Goal: Information Seeking & Learning: Learn about a topic

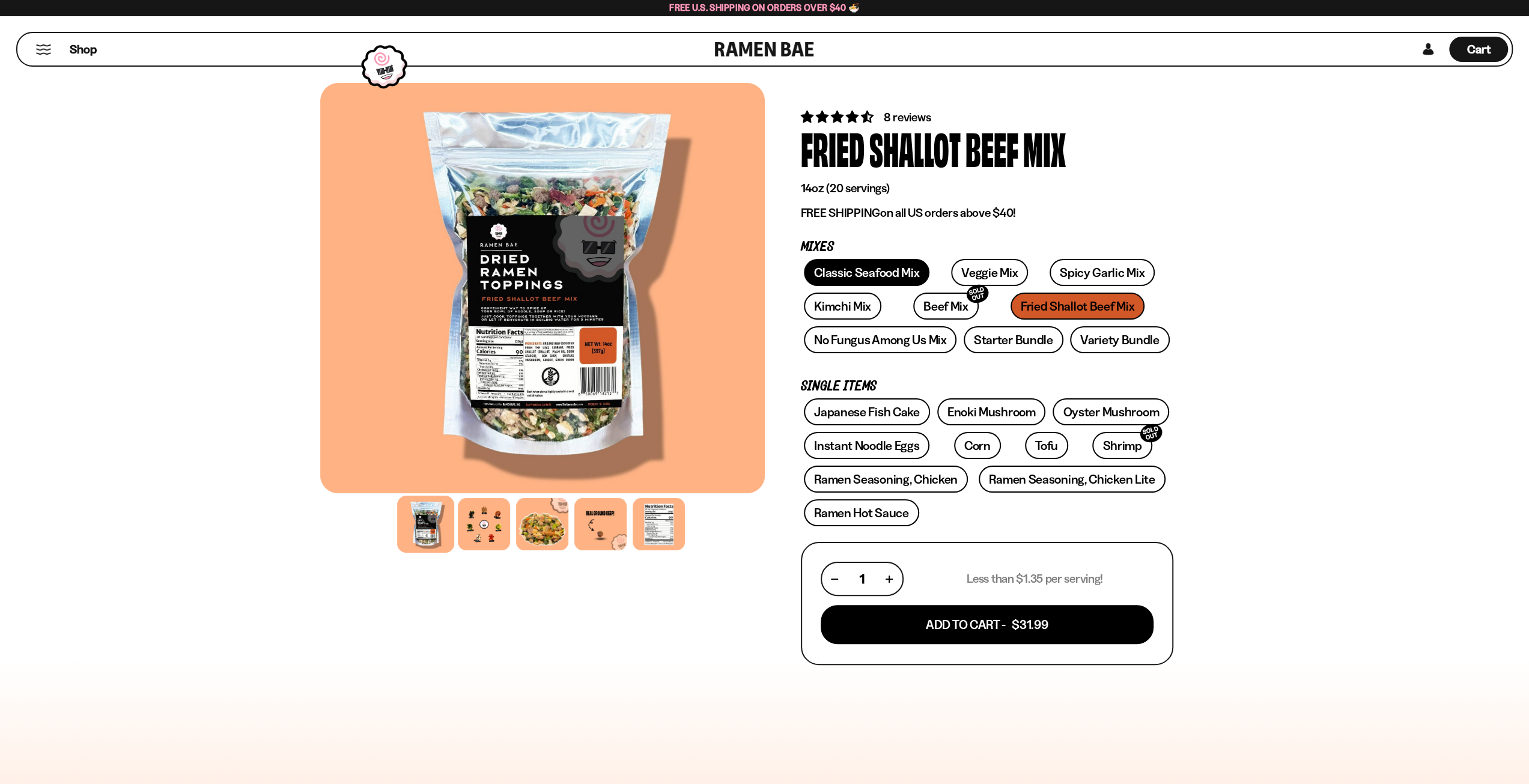
click at [900, 278] on link "Classic Seafood Mix" at bounding box center [867, 272] width 126 height 27
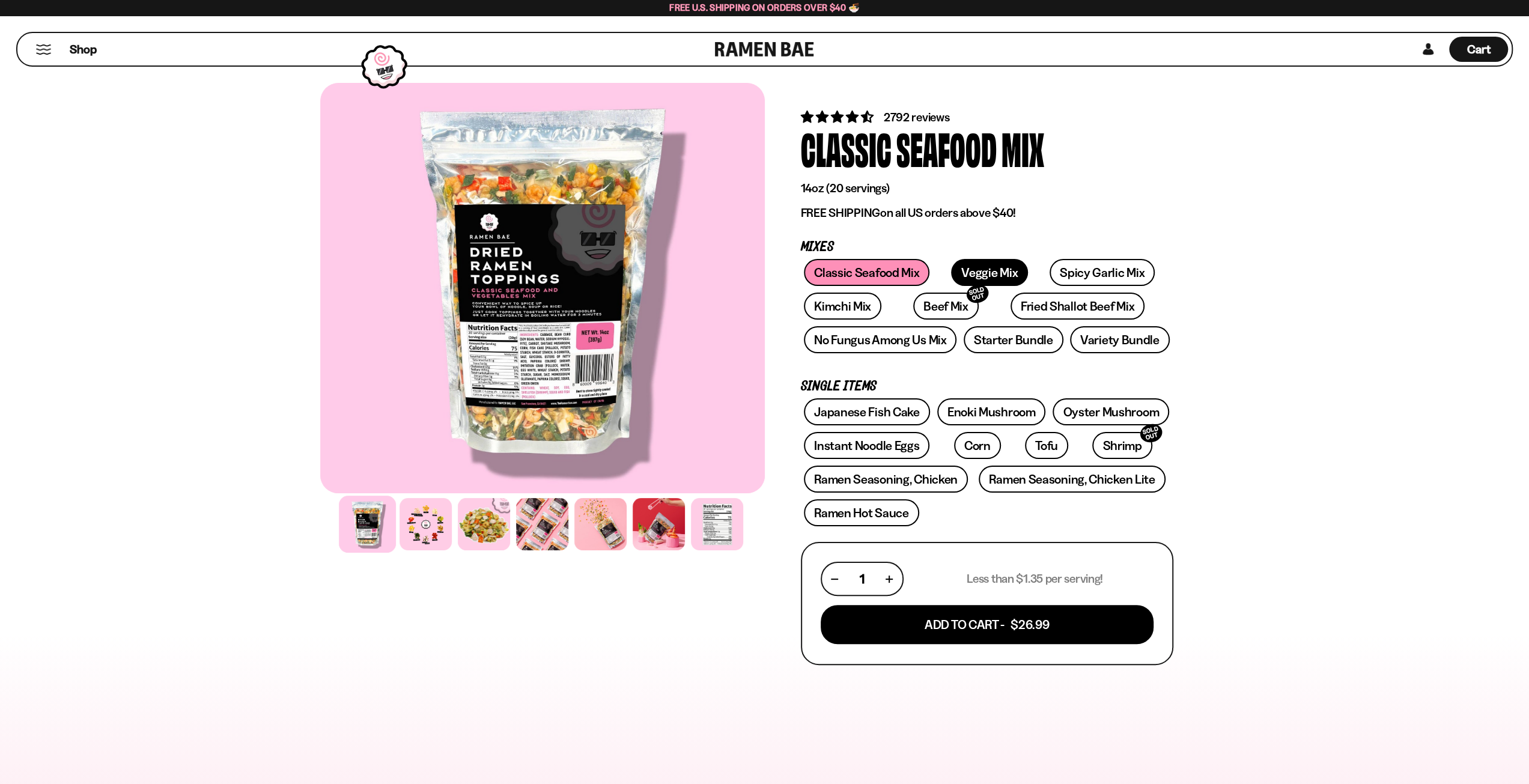
click at [991, 270] on link "Veggie Mix" at bounding box center [989, 272] width 77 height 27
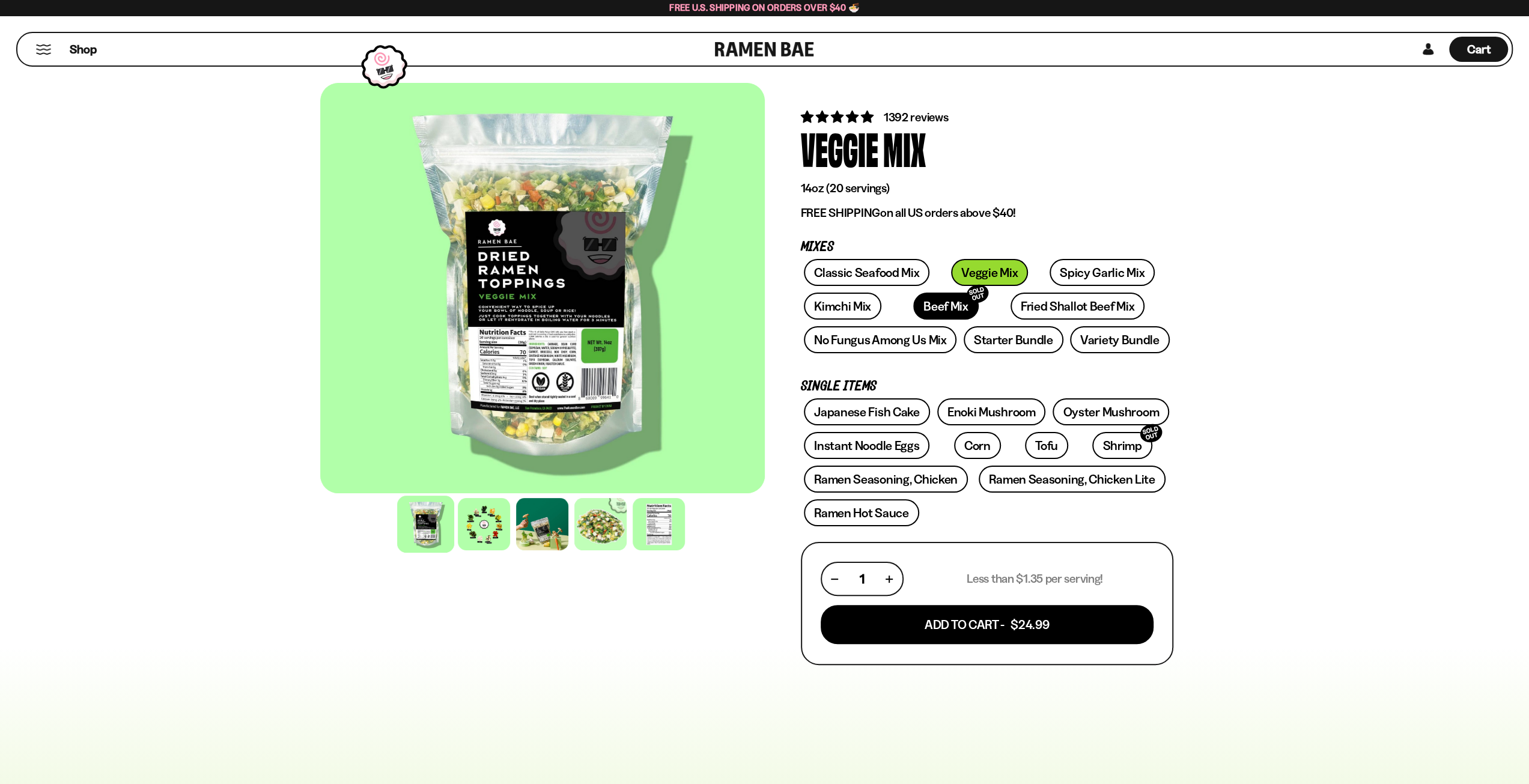
click at [920, 302] on link "Beef Mix SOLD OUT" at bounding box center [946, 306] width 65 height 27
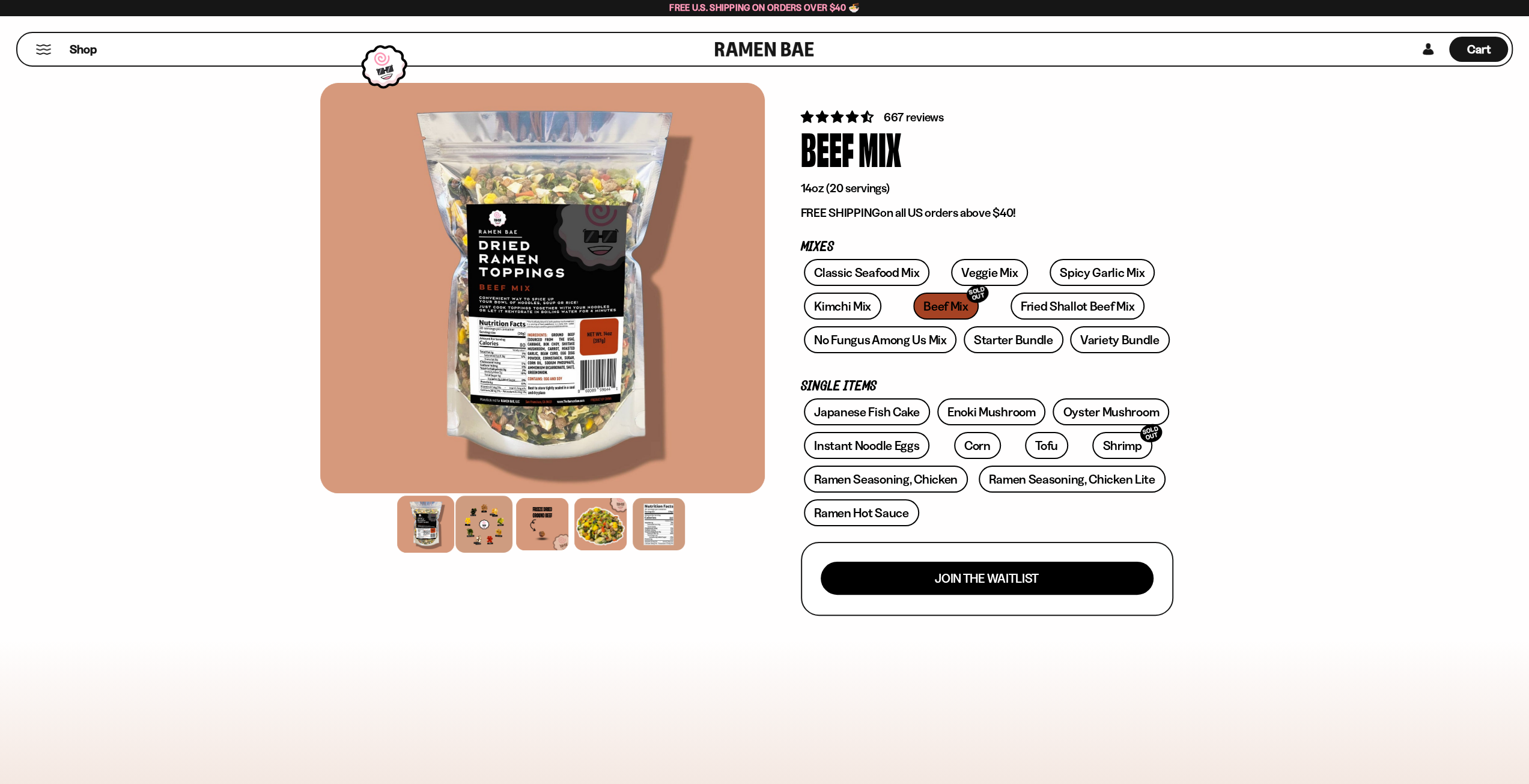
click at [477, 538] on div at bounding box center [484, 524] width 57 height 57
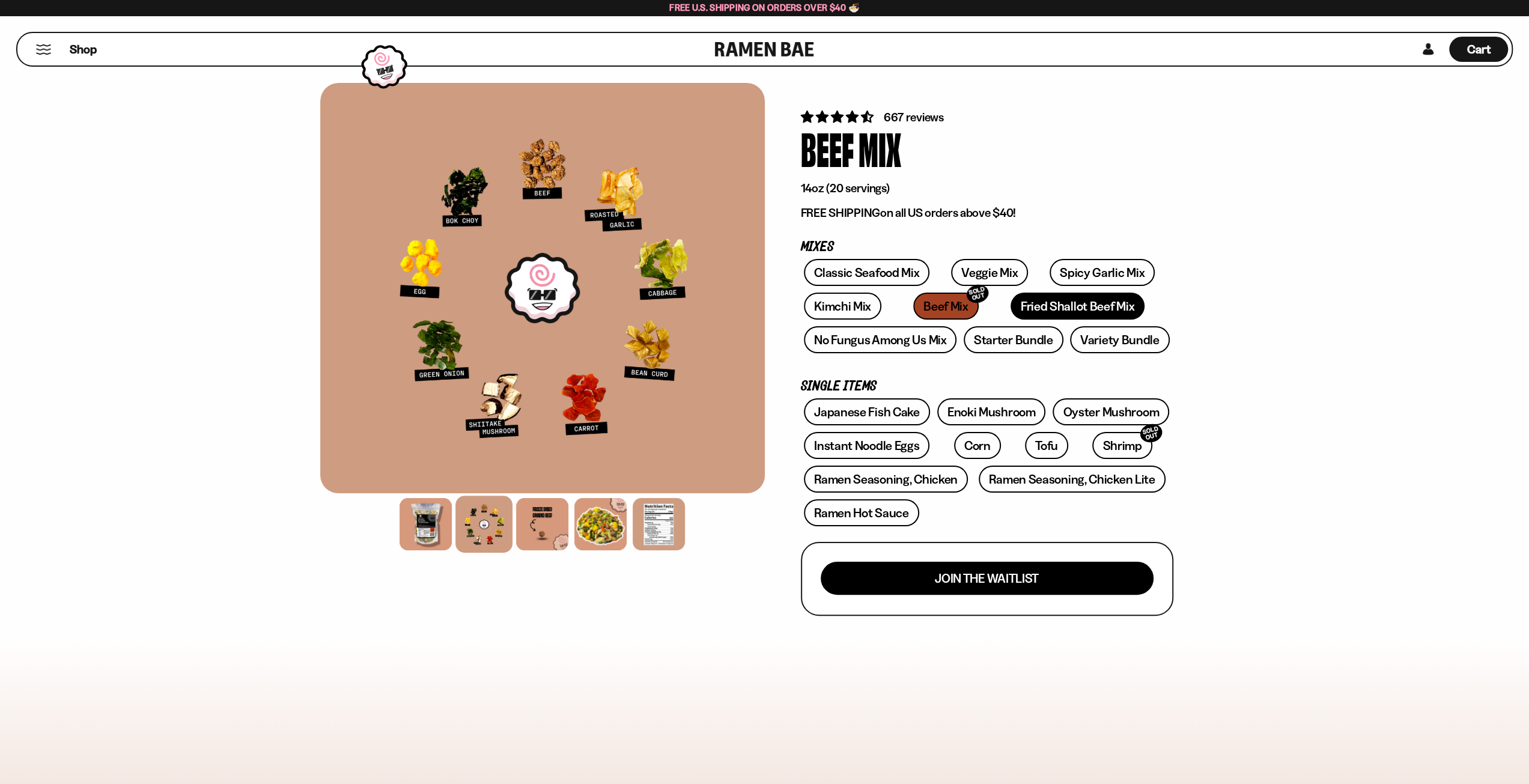
click at [1012, 299] on link "Fried Shallot Beef Mix" at bounding box center [1077, 306] width 134 height 27
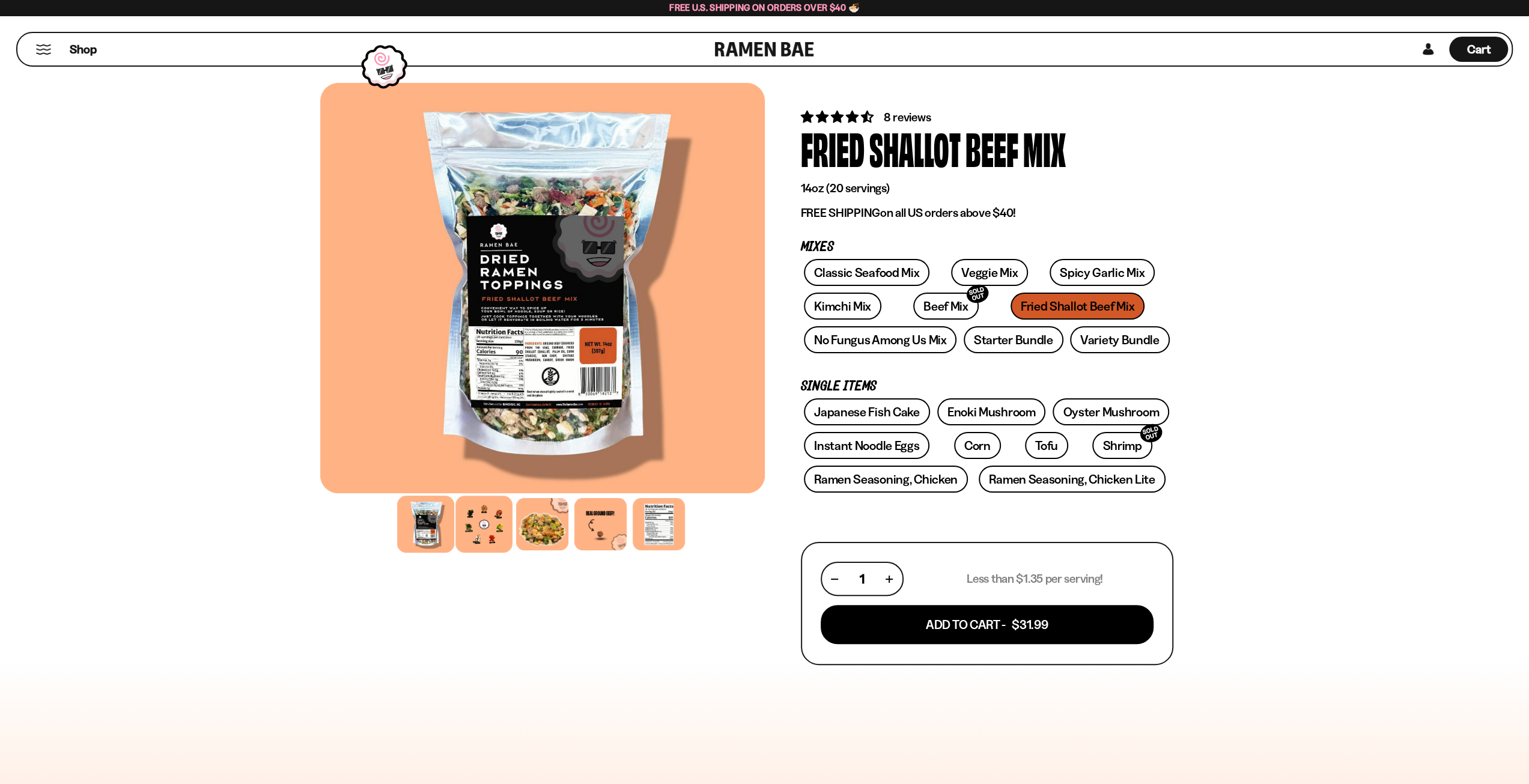
click at [470, 534] on div at bounding box center [484, 524] width 57 height 57
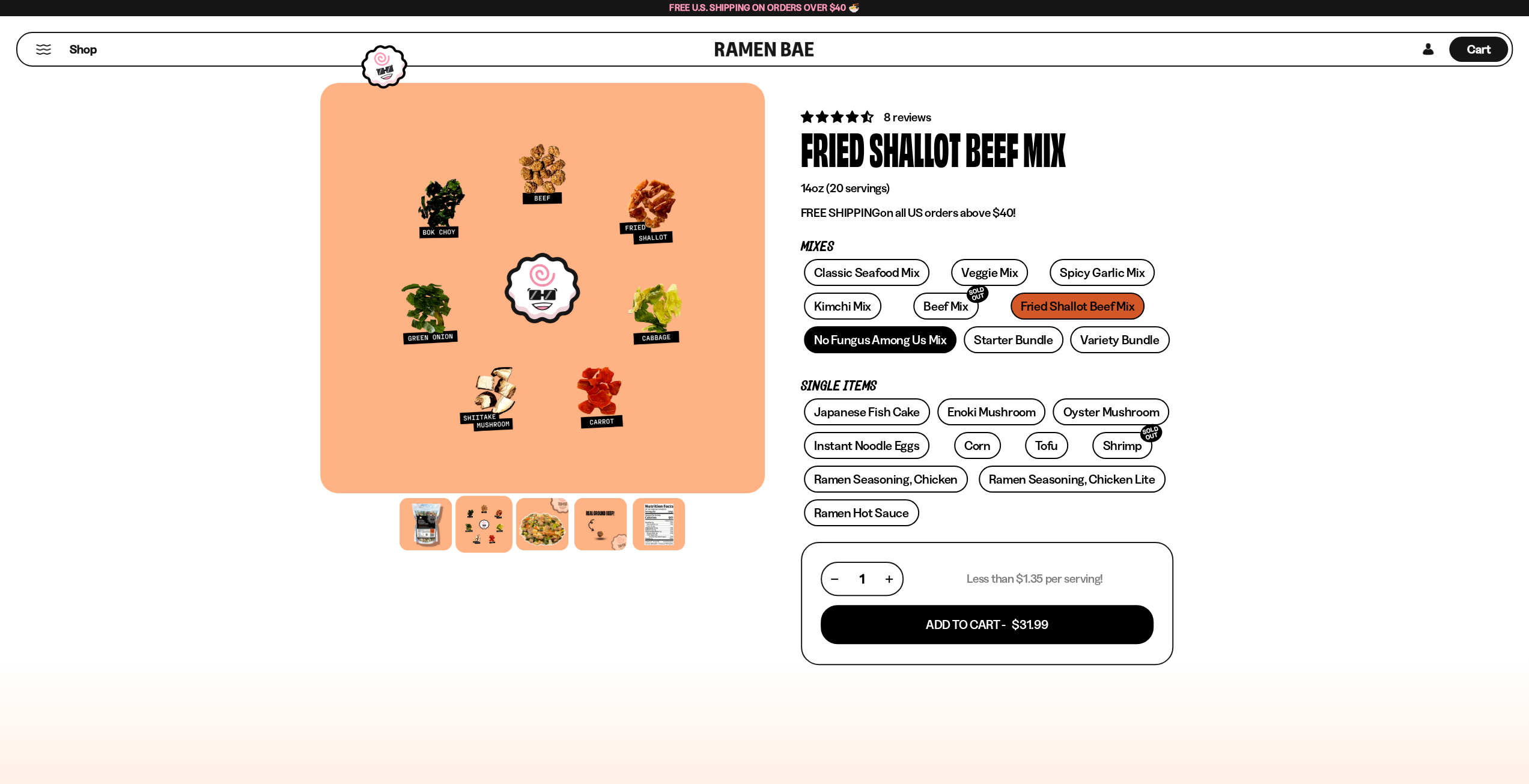
click at [888, 345] on link "No Fungus Among Us Mix" at bounding box center [880, 339] width 152 height 27
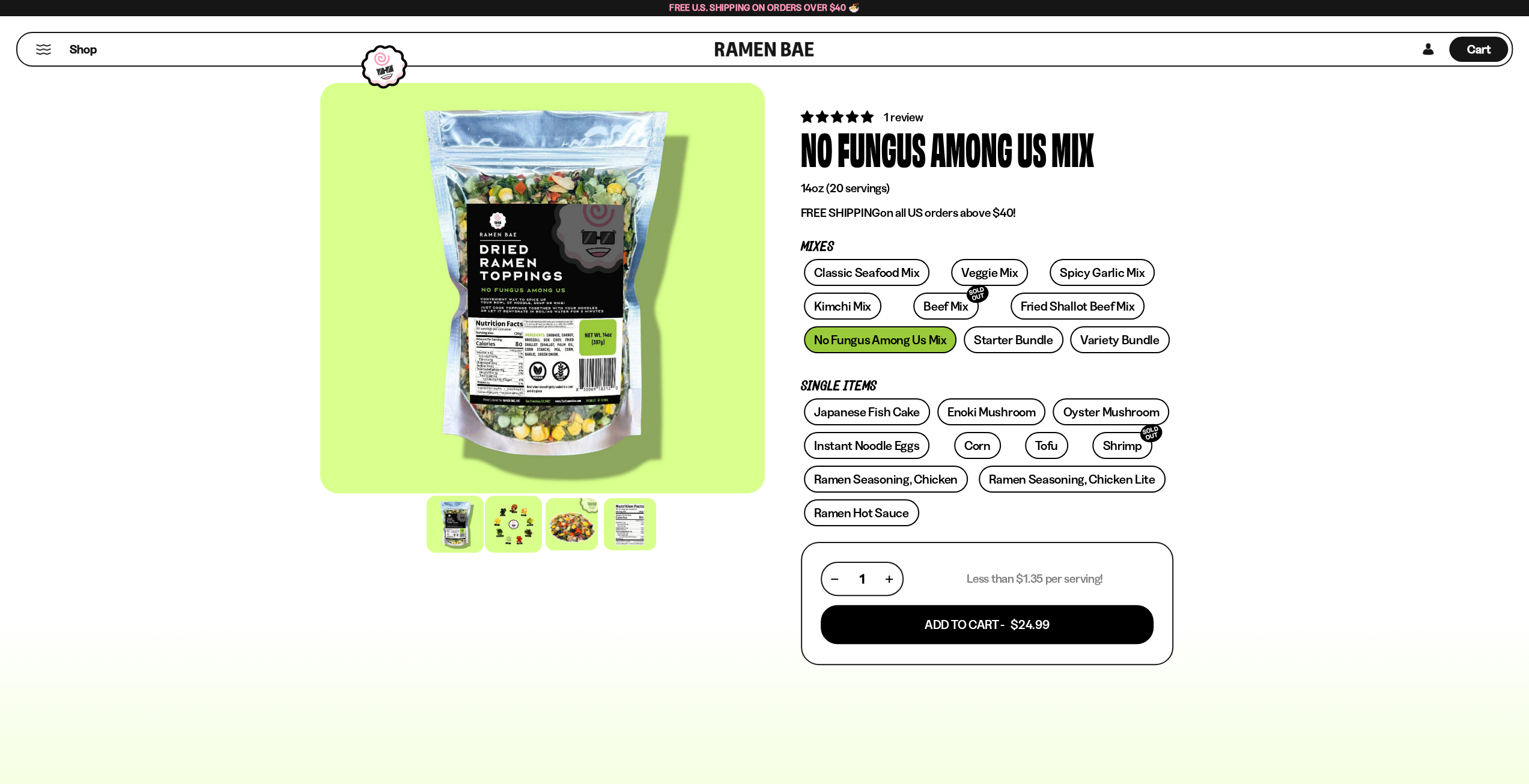
click at [528, 524] on div at bounding box center [513, 524] width 57 height 57
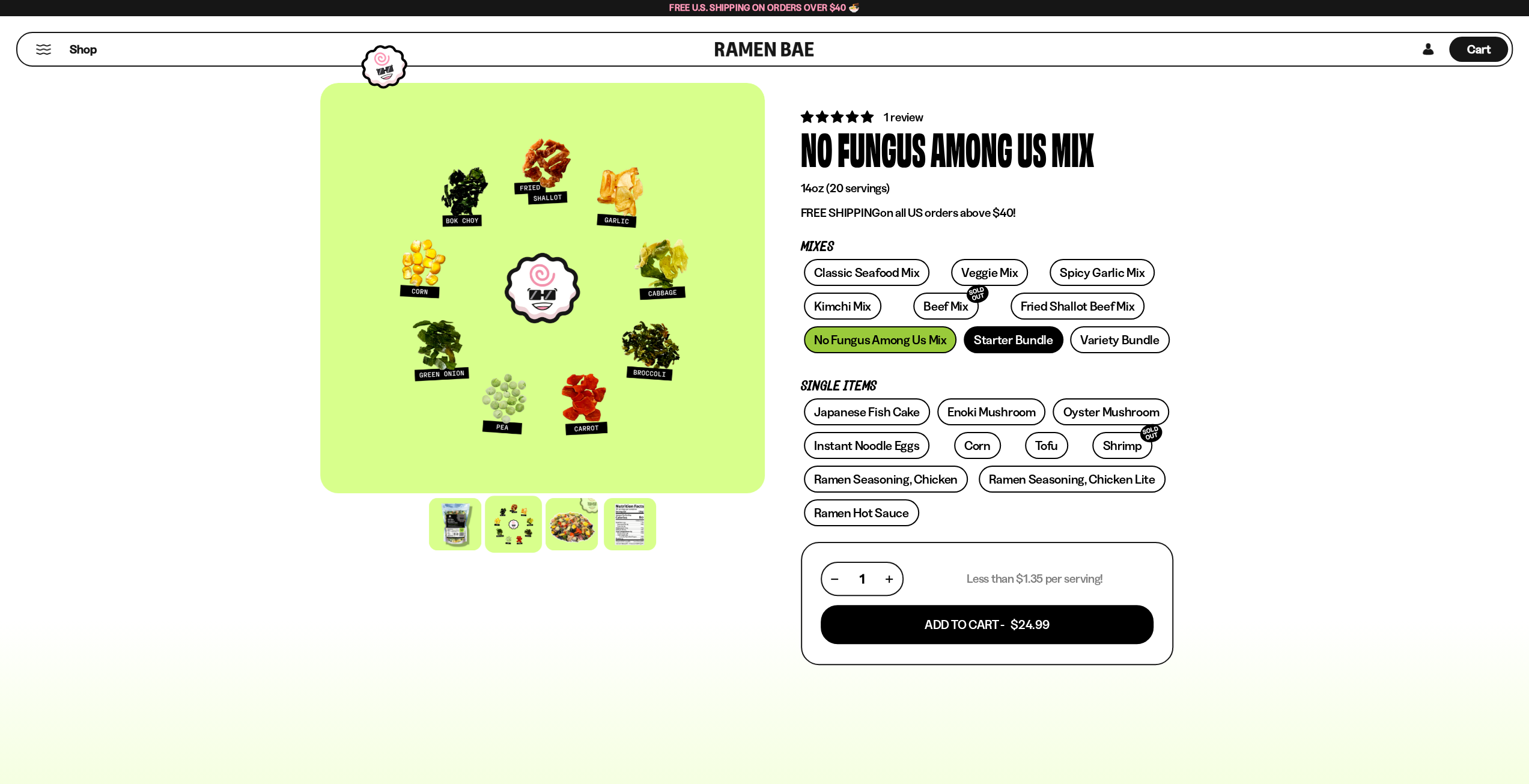
click at [1030, 344] on link "Starter Bundle" at bounding box center [1013, 339] width 100 height 27
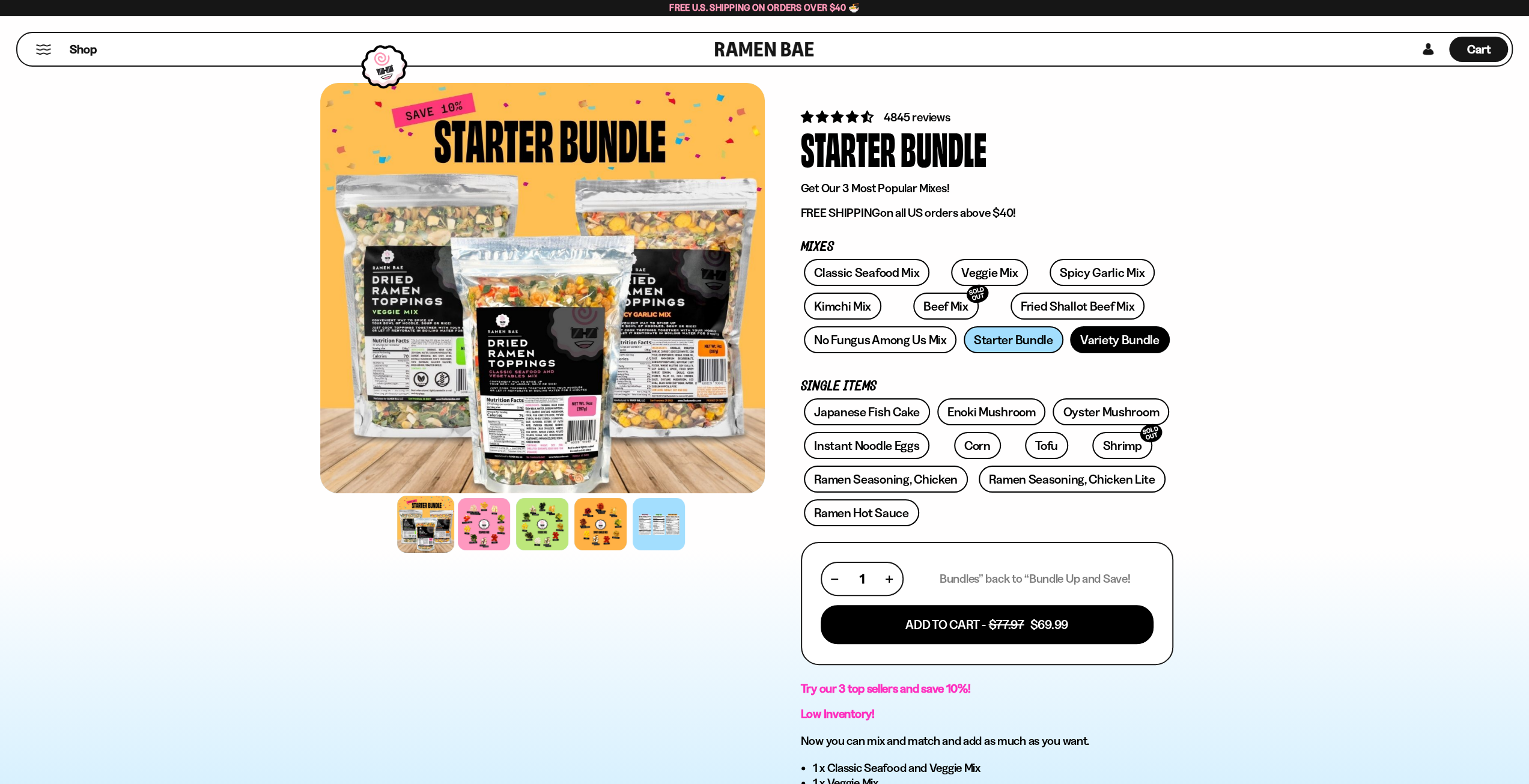
click at [1109, 341] on link "Variety Bundle" at bounding box center [1119, 339] width 100 height 27
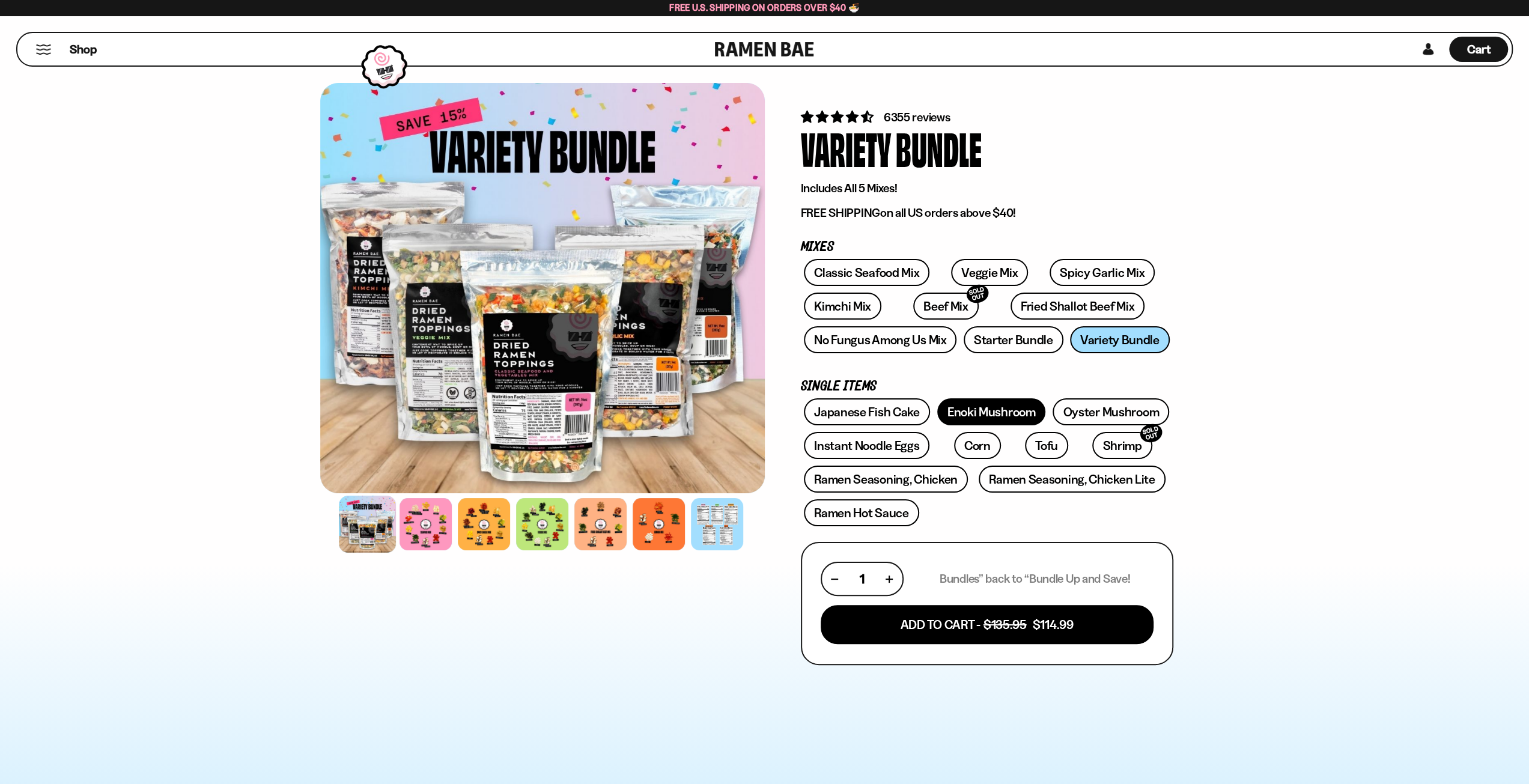
click at [959, 408] on link "Enoki Mushroom" at bounding box center [992, 411] width 109 height 27
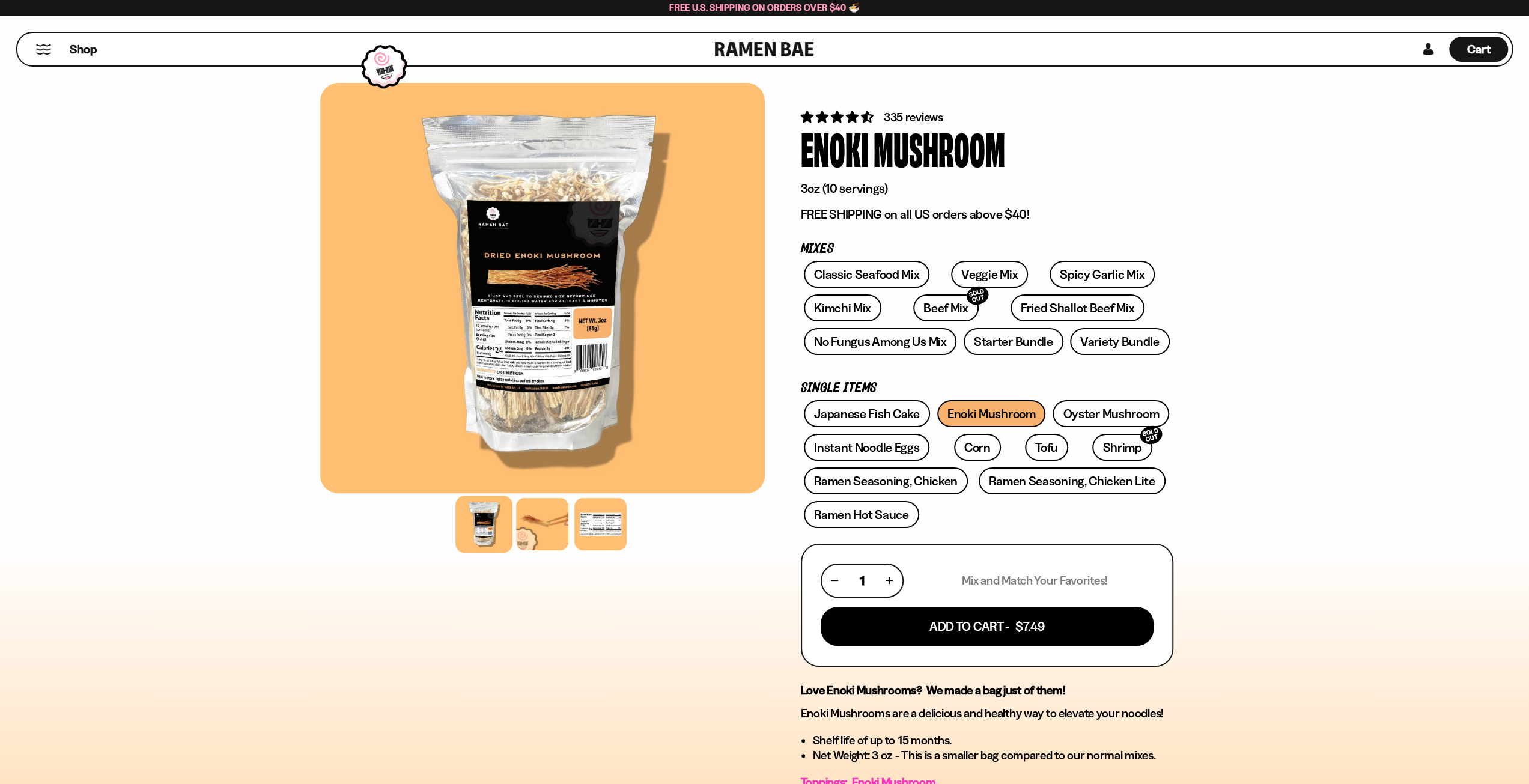
click at [44, 54] on button "Mobile Menu Trigger" at bounding box center [44, 49] width 16 height 10
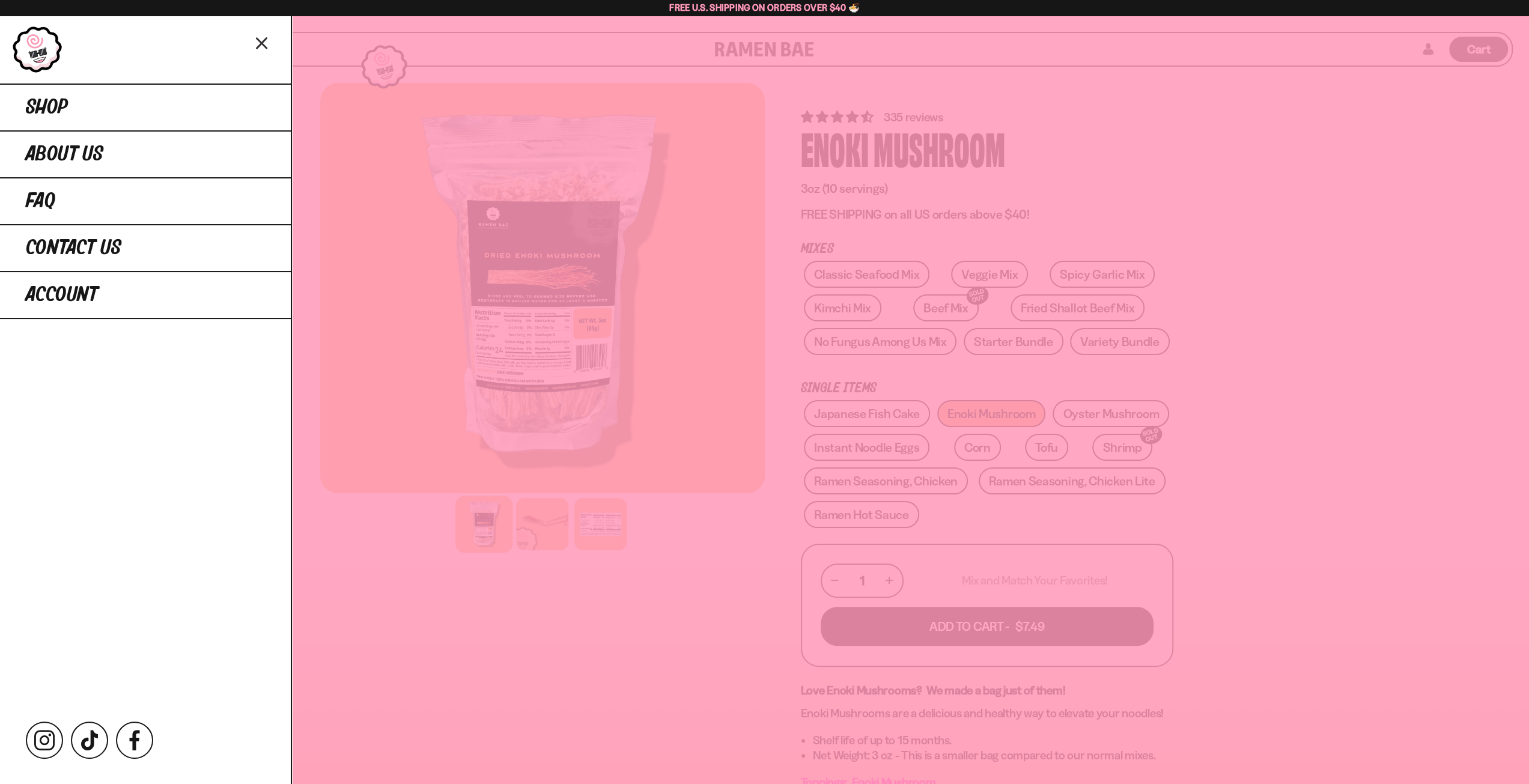
click at [96, 422] on div "Shop About Us FAQ Contact Us Account Instagram TikTok Facebook" at bounding box center [145, 400] width 291 height 768
click at [47, 53] on link at bounding box center [38, 49] width 51 height 48
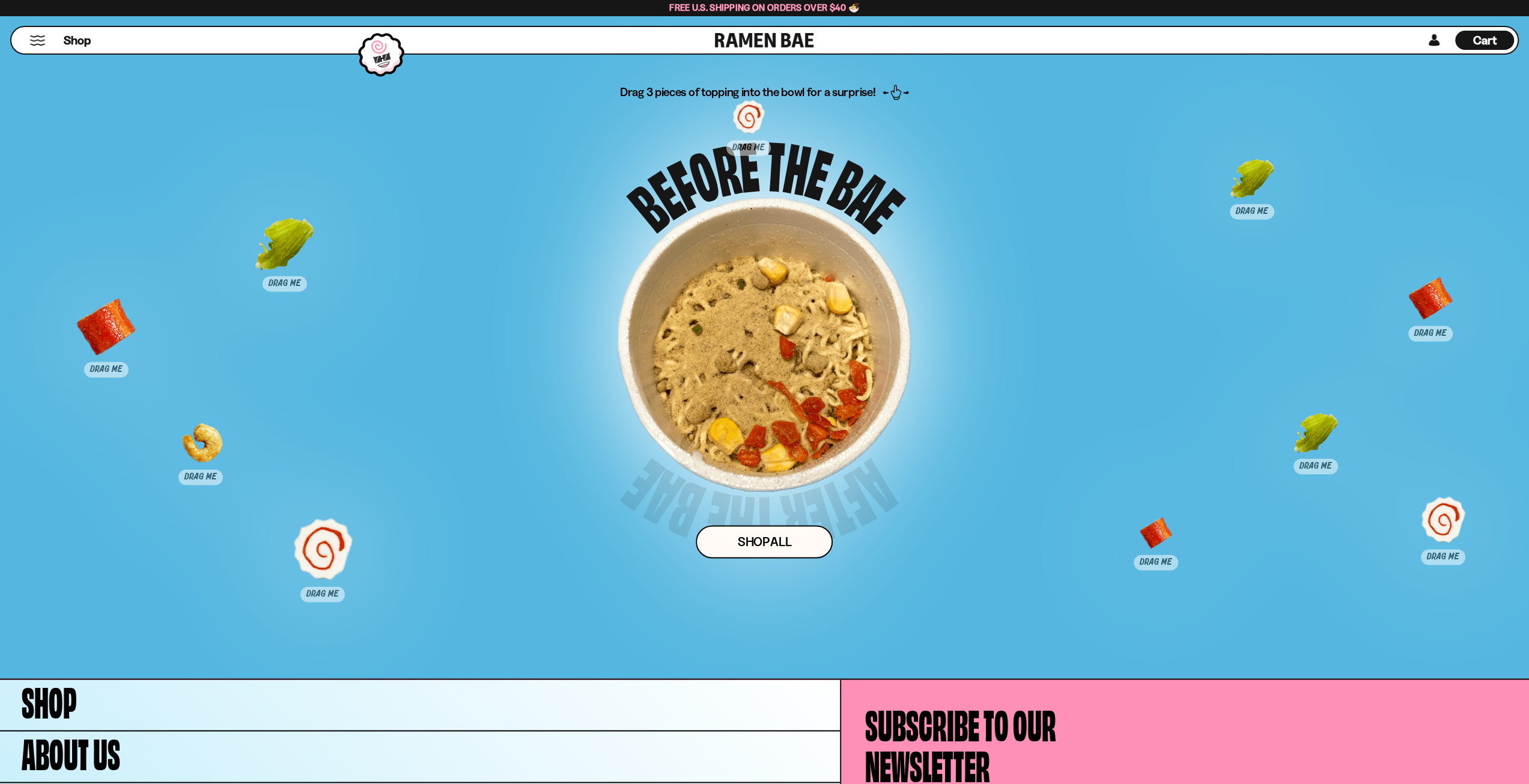
scroll to position [6261, 0]
drag, startPoint x: 116, startPoint y: 339, endPoint x: 708, endPoint y: 313, distance: 592.6
click at [708, 313] on div at bounding box center [698, 301] width 59 height 59
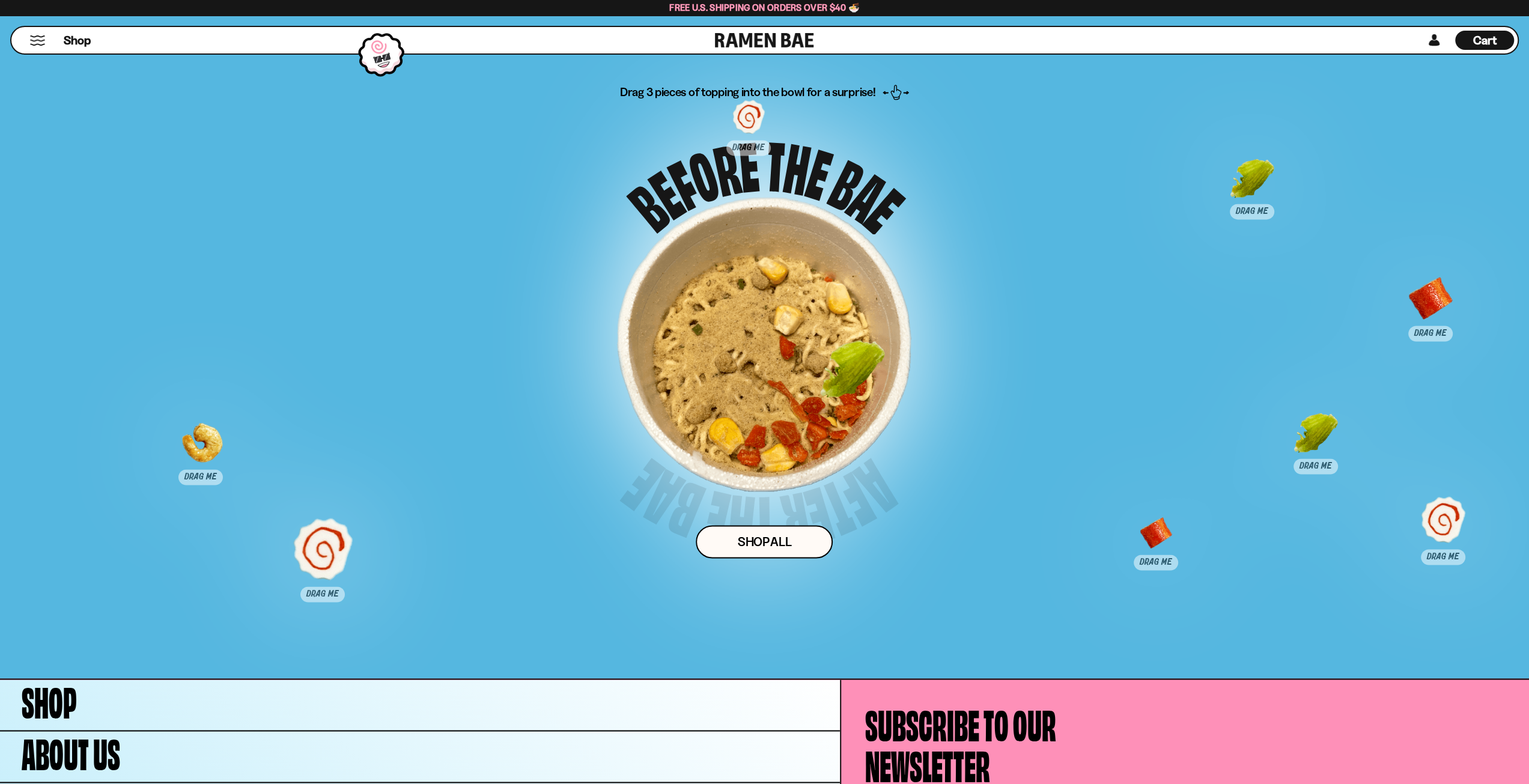
drag, startPoint x: 293, startPoint y: 255, endPoint x: 862, endPoint y: 381, distance: 582.8
click at [862, 381] on div at bounding box center [852, 372] width 59 height 59
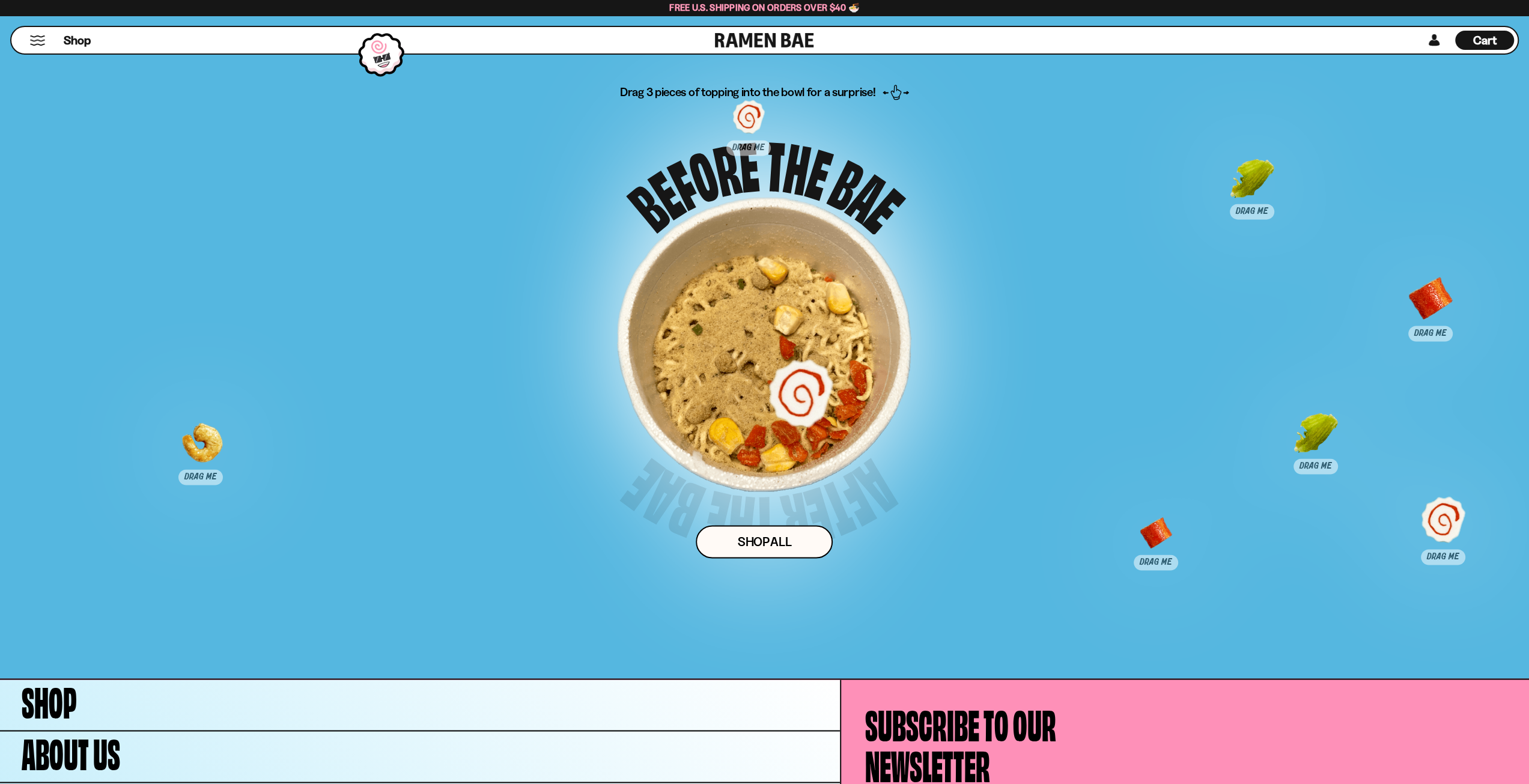
drag, startPoint x: 319, startPoint y: 549, endPoint x: 797, endPoint y: 393, distance: 502.8
click at [797, 393] on div at bounding box center [801, 391] width 59 height 59
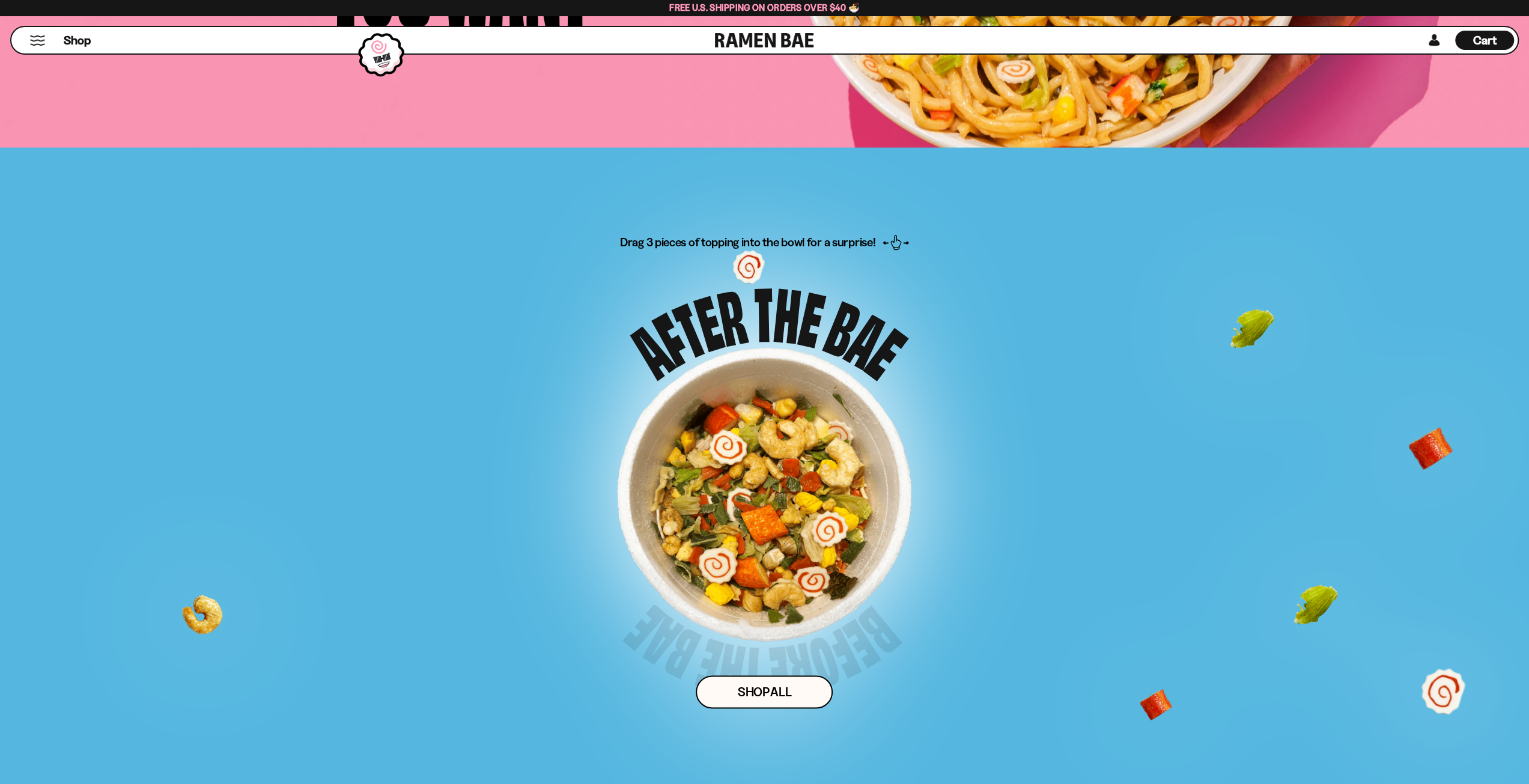
scroll to position [6021, 0]
